Goal: Use online tool/utility: Utilize a website feature to perform a specific function

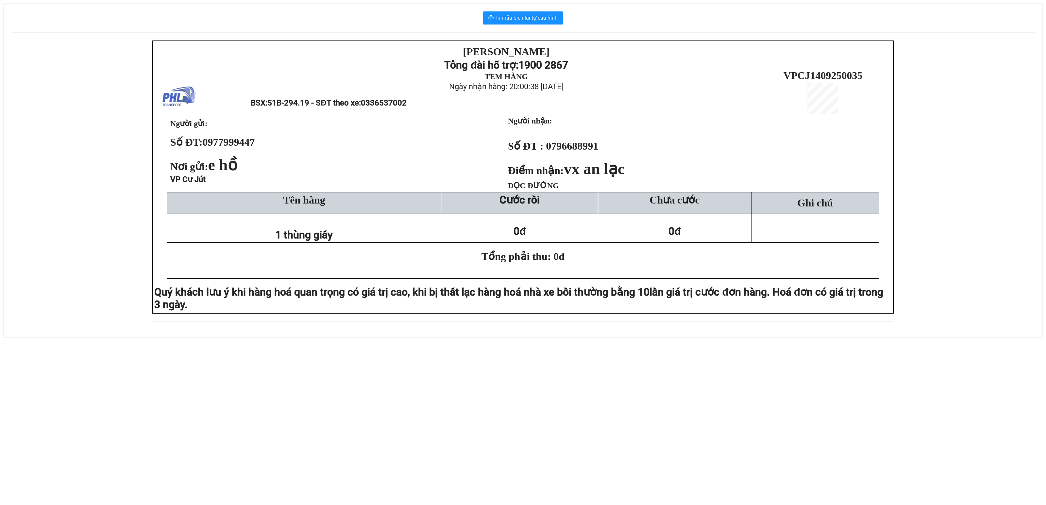
drag, startPoint x: 0, startPoint y: 211, endPoint x: 214, endPoint y: 85, distance: 248.8
click at [2, 211] on div "In mẫu biên lai tự cấu hình PHƯƠNG HỒNG LINH Tổng đài hỗ trợ: 1900 2867 TEM HÀN…" at bounding box center [523, 166] width 1046 height 349
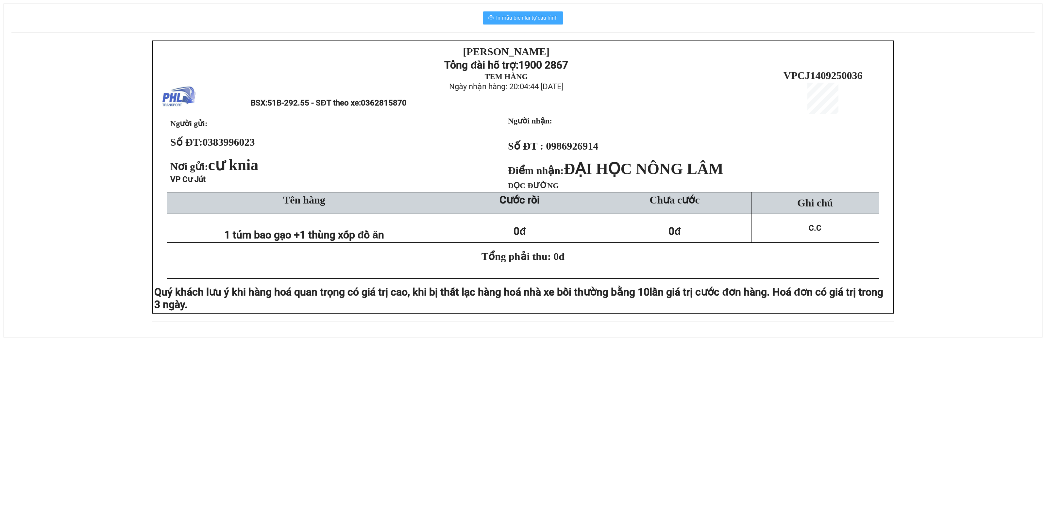
click at [545, 14] on span "In mẫu biên lai tự cấu hình" at bounding box center [526, 18] width 61 height 8
